Goal: Check status: Check status

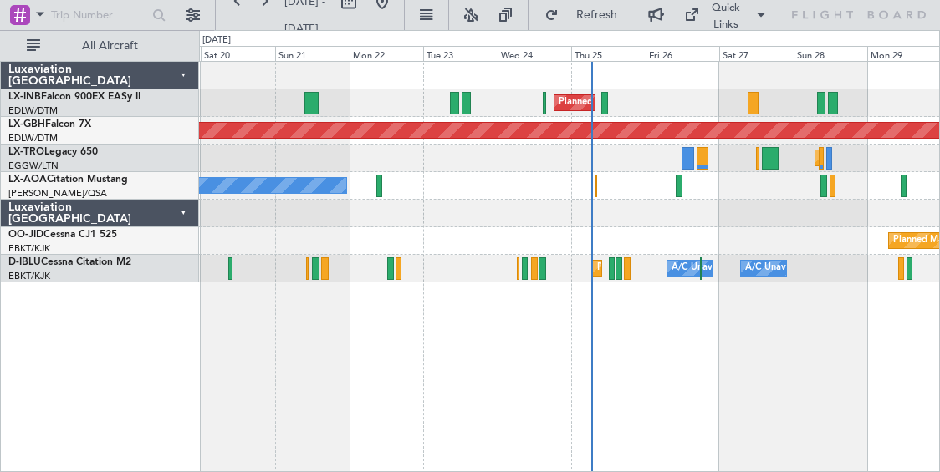
click at [733, 371] on div "Planned Maint [GEOGRAPHIC_DATA] ([GEOGRAPHIC_DATA]) Planned Maint Nurnberg Plan…" at bounding box center [569, 266] width 741 height 411
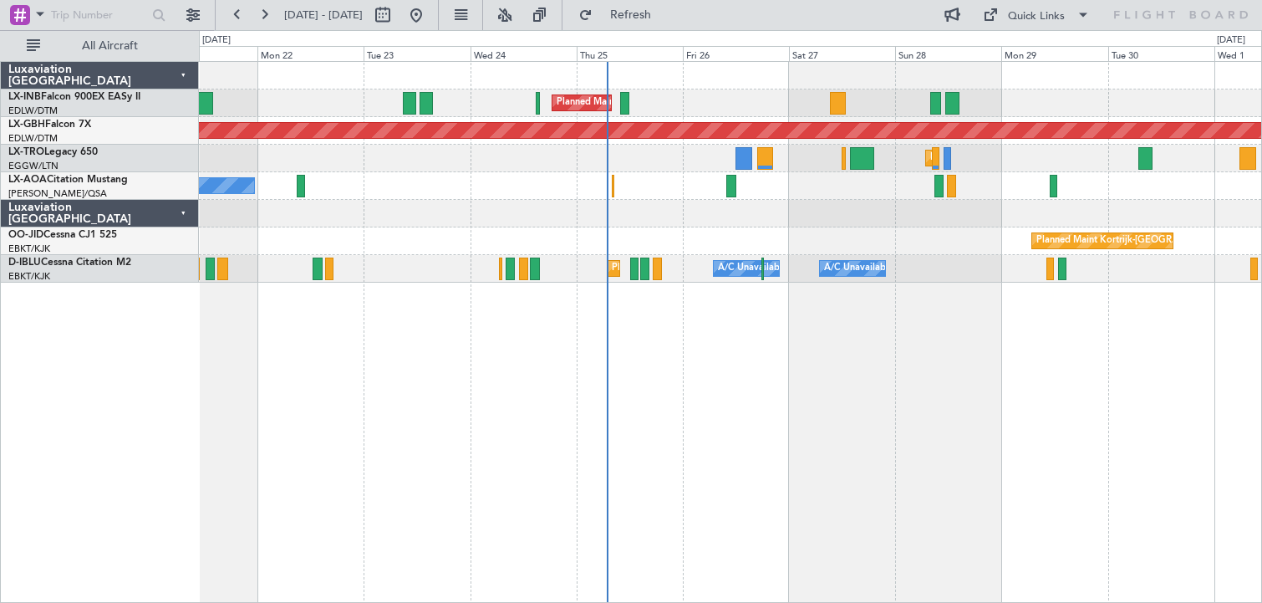
click at [413, 421] on div "Planned Maint [GEOGRAPHIC_DATA] ([GEOGRAPHIC_DATA]) Planned Maint Nurnberg Plan…" at bounding box center [730, 332] width 1063 height 542
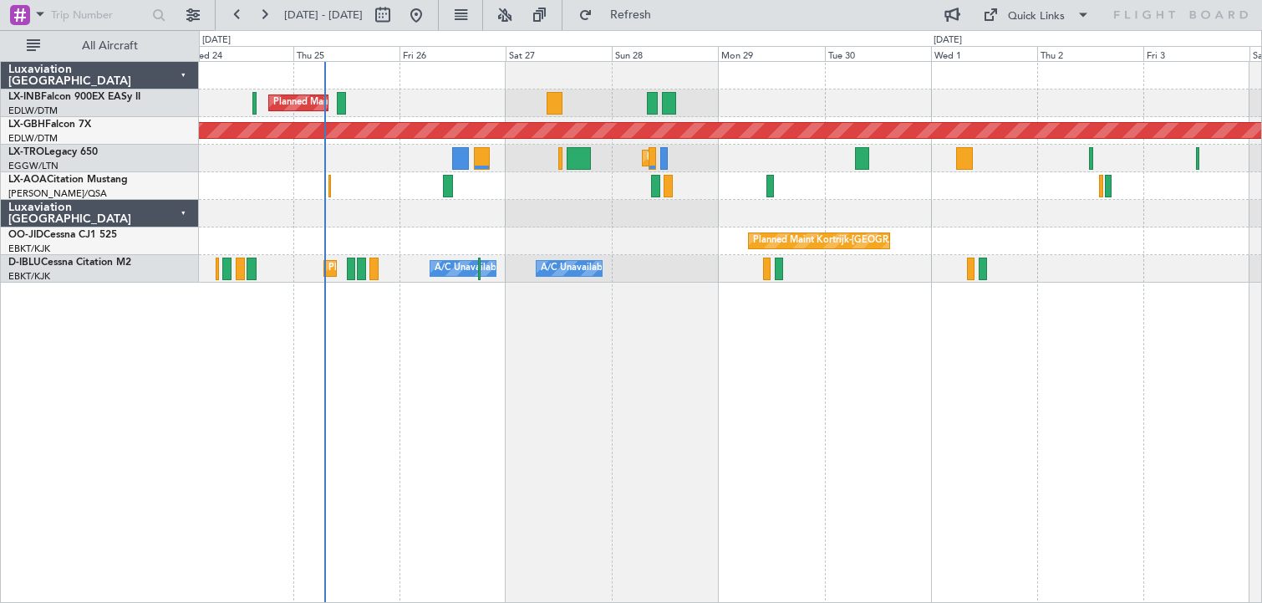
click at [555, 243] on div "Planned Maint Kortrijk-[GEOGRAPHIC_DATA]" at bounding box center [730, 241] width 1063 height 28
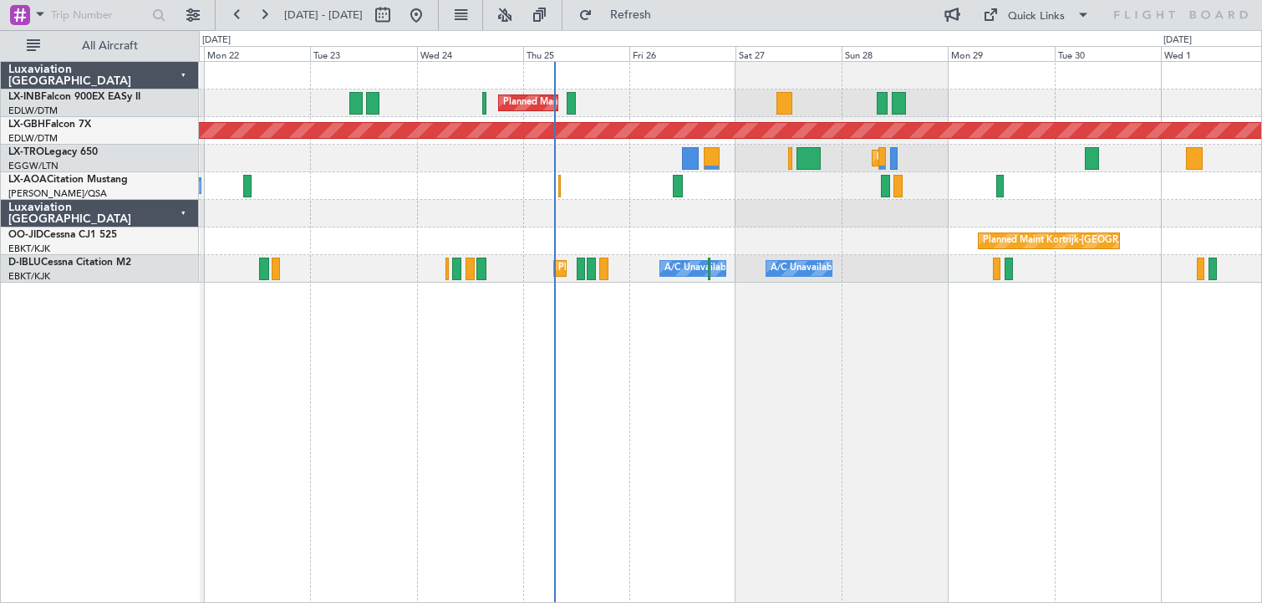
click at [609, 255] on div "Planned Maint [GEOGRAPHIC_DATA] ([GEOGRAPHIC_DATA]) Planned Maint Nurnberg Plan…" at bounding box center [730, 172] width 1063 height 221
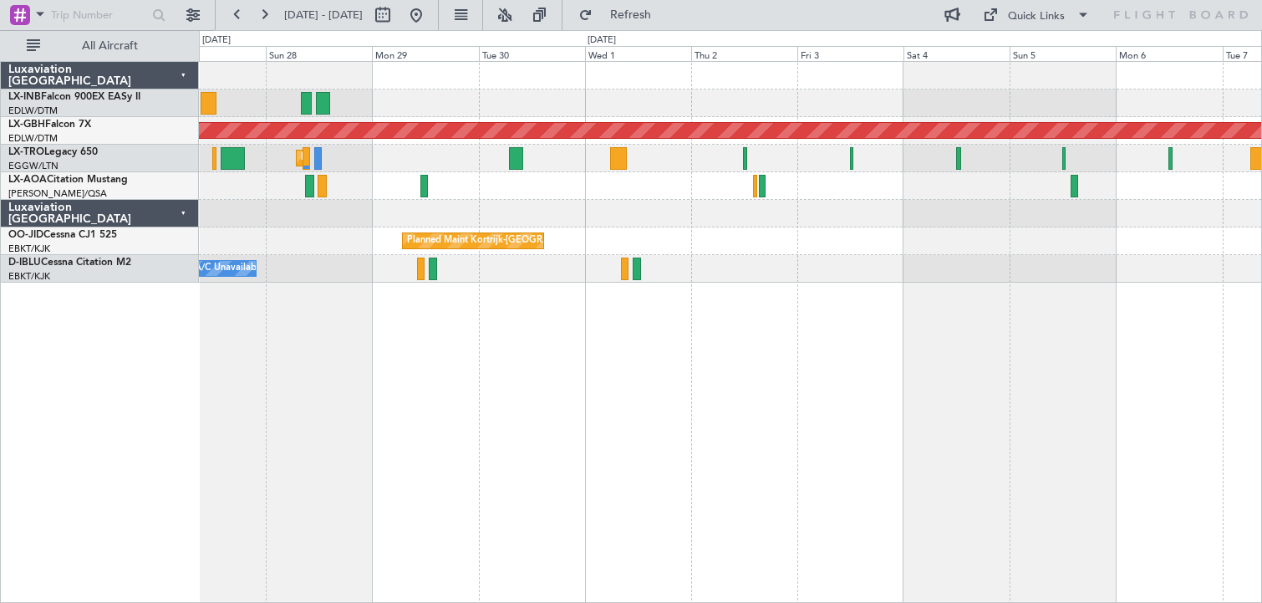
click at [396, 472] on div "Planned Maint [GEOGRAPHIC_DATA] ([GEOGRAPHIC_DATA]) Planned Maint Nurnberg Plan…" at bounding box center [730, 332] width 1063 height 542
click at [407, 445] on div "Planned Maint [GEOGRAPHIC_DATA] ([GEOGRAPHIC_DATA]) Planned Maint Nurnberg Plan…" at bounding box center [730, 332] width 1063 height 542
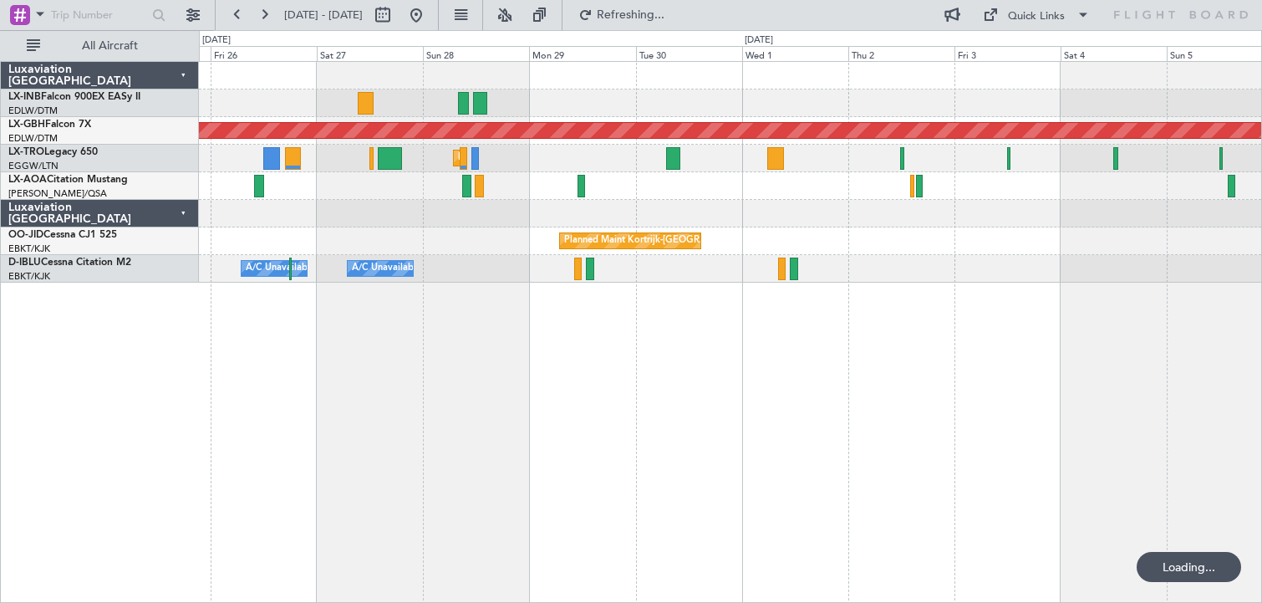
click at [939, 457] on div "Planned Maint [GEOGRAPHIC_DATA] ([GEOGRAPHIC_DATA]) Planned Maint Nurnberg Plan…" at bounding box center [730, 332] width 1063 height 542
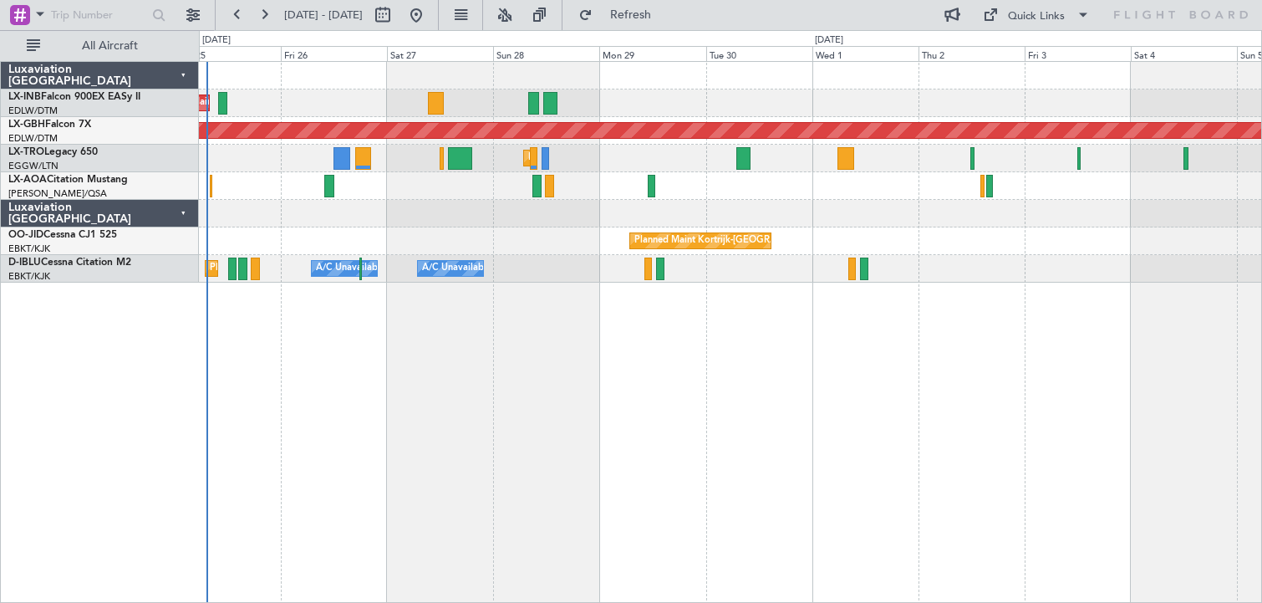
click at [632, 472] on div "Planned Maint [GEOGRAPHIC_DATA] ([GEOGRAPHIC_DATA]) Planned Maint Nurnberg Plan…" at bounding box center [730, 332] width 1063 height 542
click at [264, 13] on button at bounding box center [264, 15] width 27 height 27
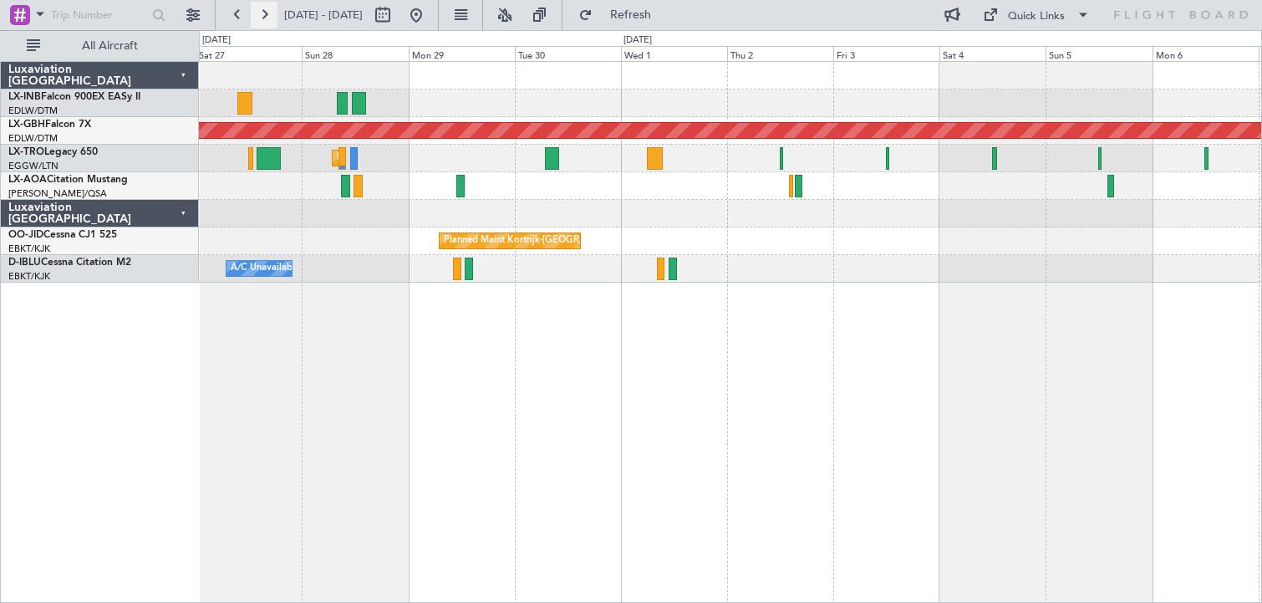
click at [264, 13] on button at bounding box center [264, 15] width 27 height 27
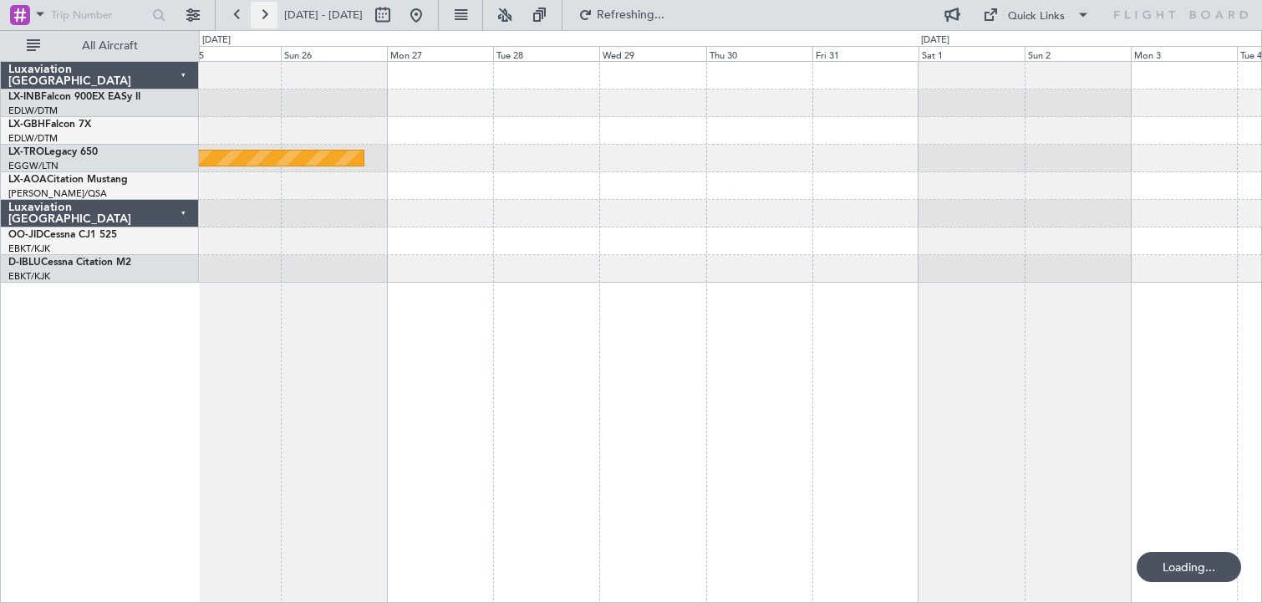
click at [263, 13] on button at bounding box center [264, 15] width 27 height 27
